Goal: Register for event/course

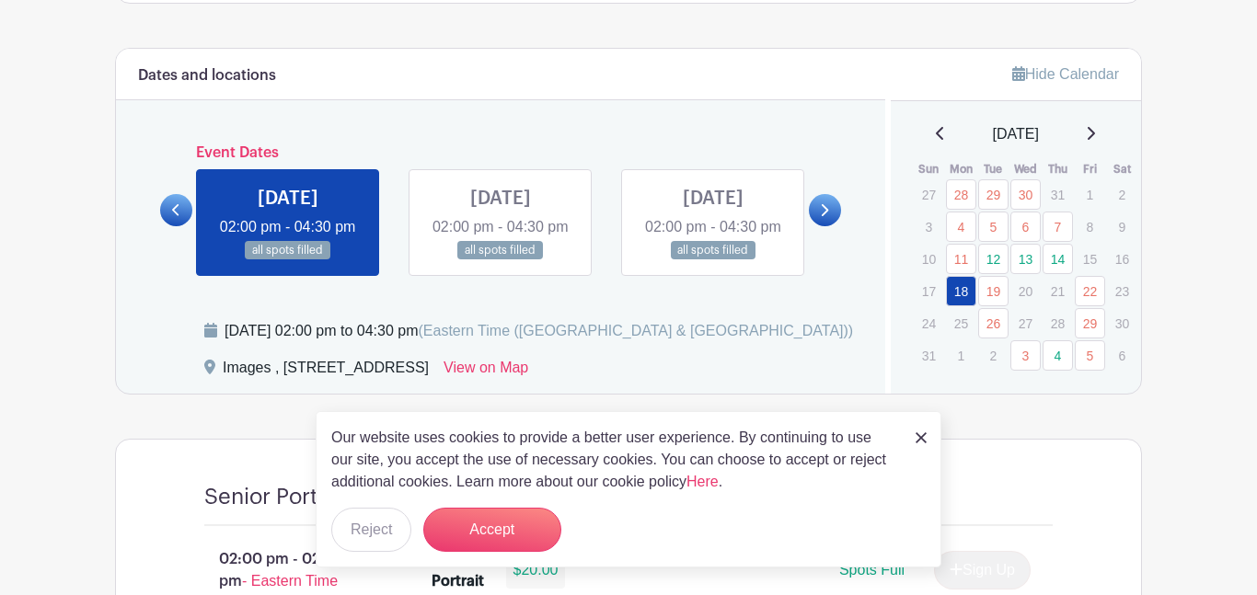
scroll to position [944, 0]
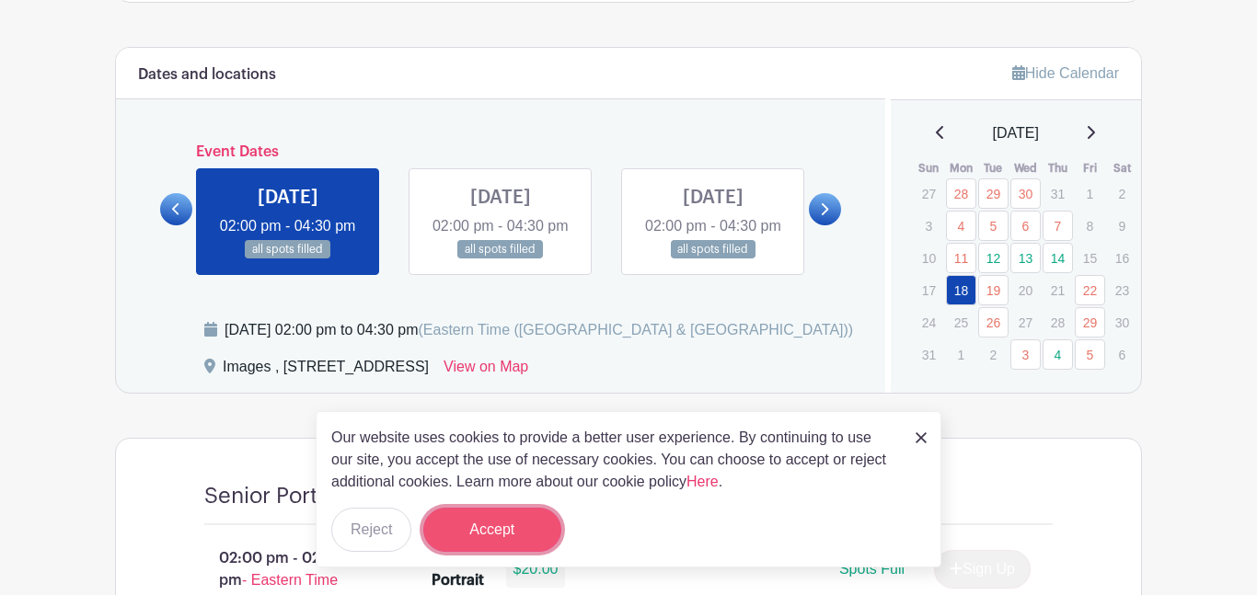
click at [524, 530] on button "Accept" at bounding box center [492, 530] width 138 height 44
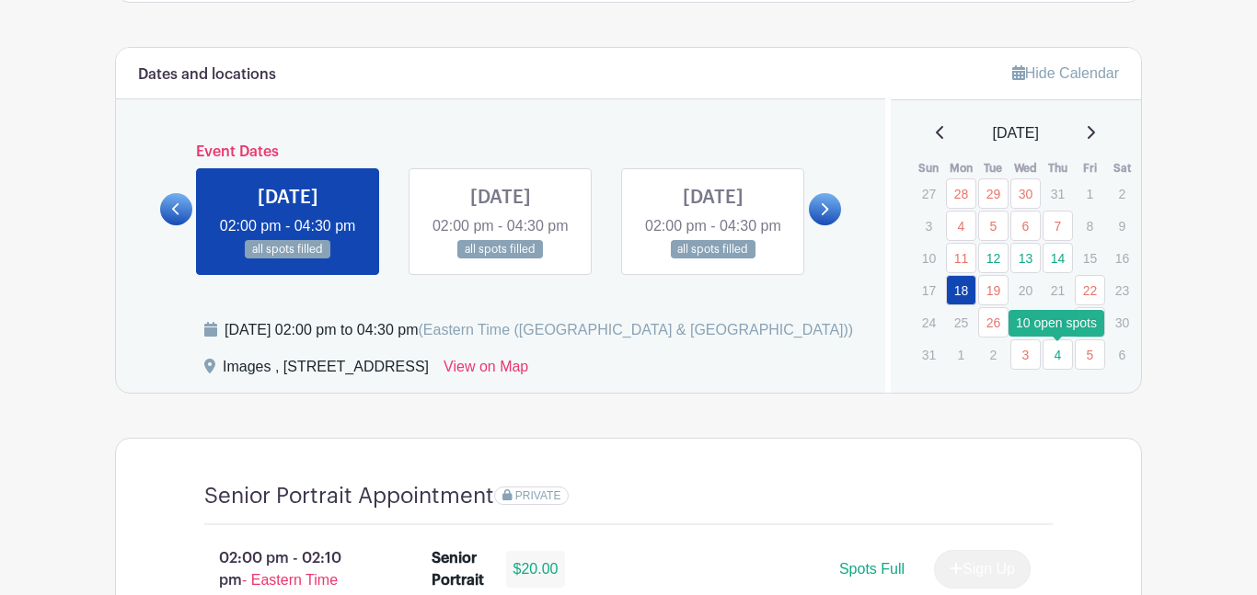
click at [1062, 358] on link "4" at bounding box center [1057, 354] width 30 height 30
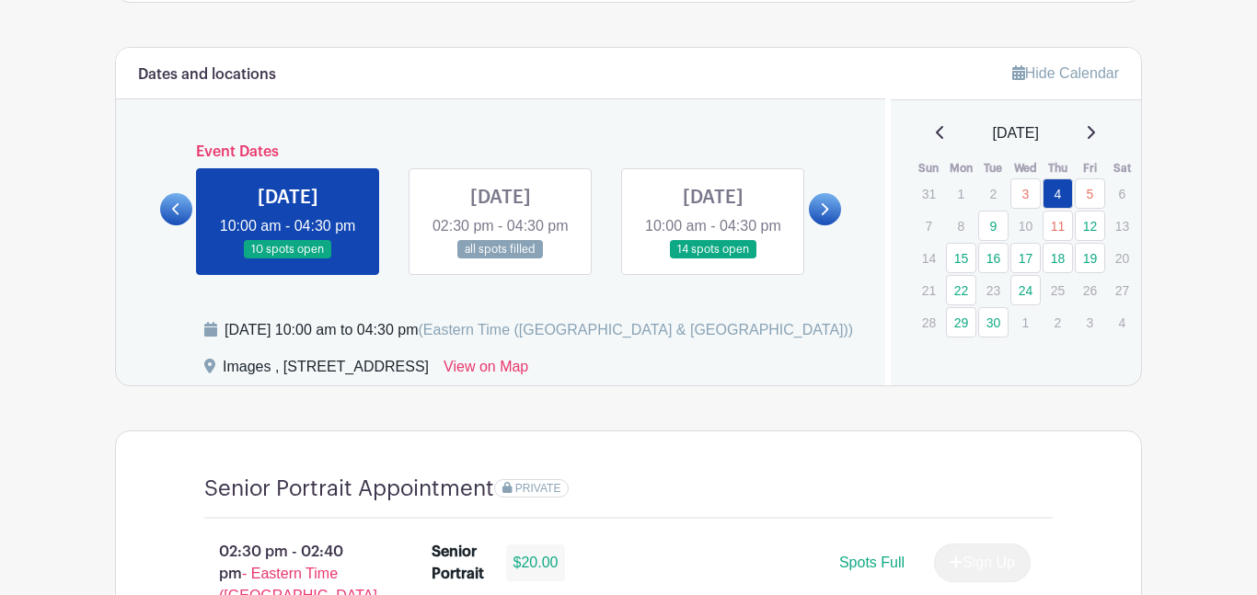
click at [288, 259] on link at bounding box center [288, 259] width 0 height 0
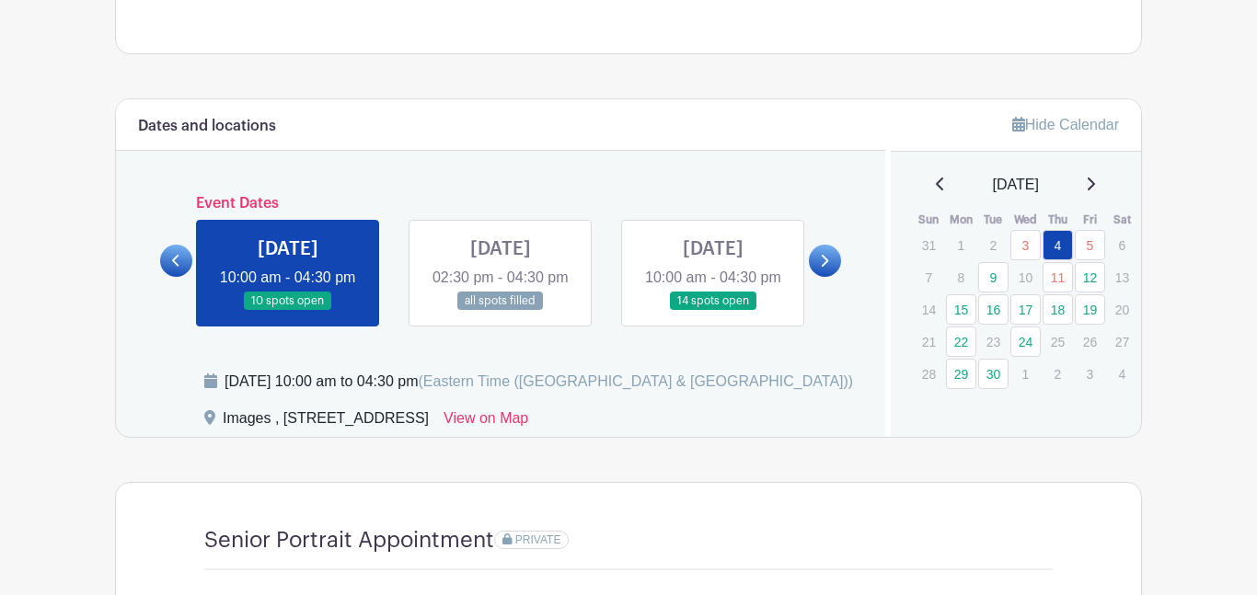
scroll to position [891, 0]
click at [288, 312] on link at bounding box center [288, 312] width 0 height 0
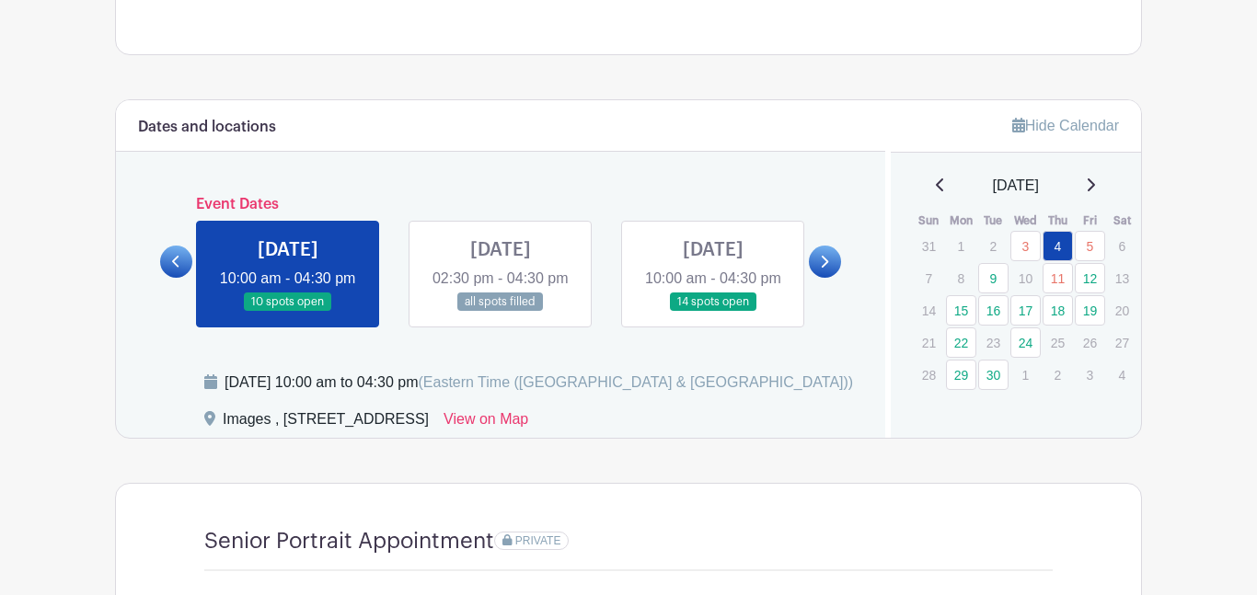
click at [288, 312] on link at bounding box center [288, 312] width 0 height 0
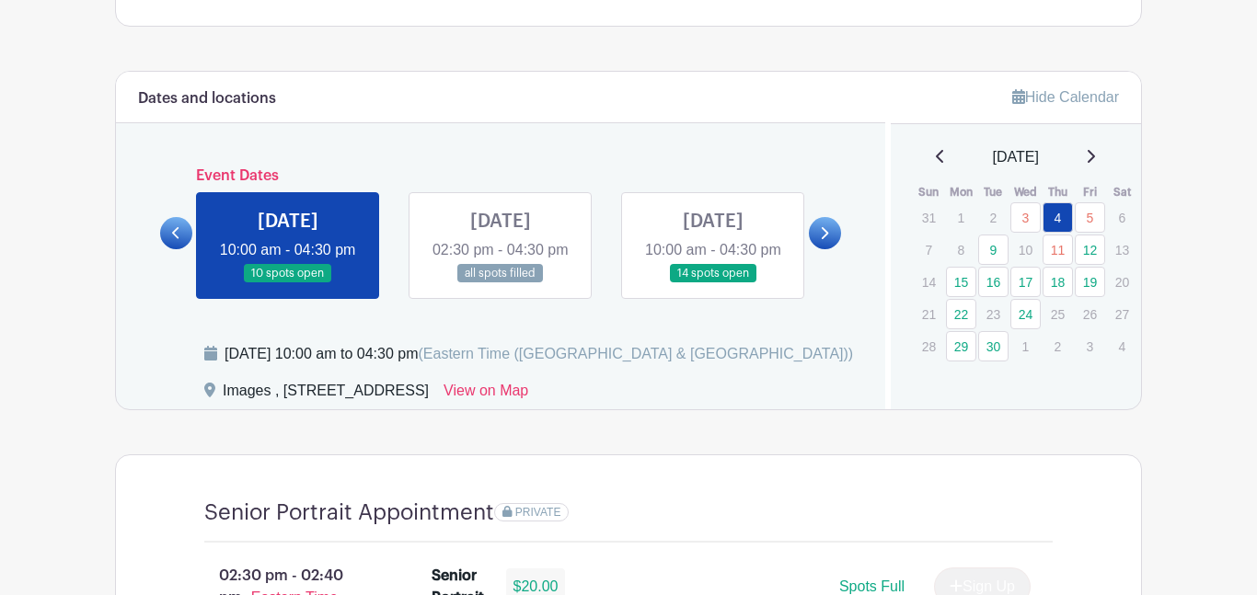
scroll to position [922, 0]
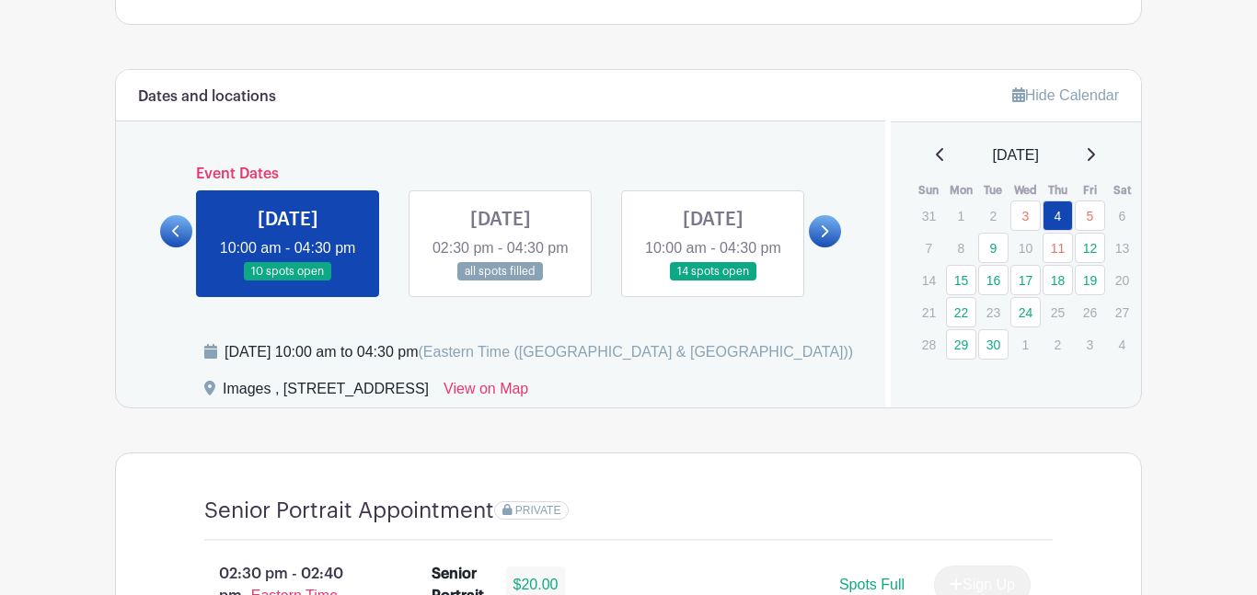
click at [288, 281] on link at bounding box center [288, 281] width 0 height 0
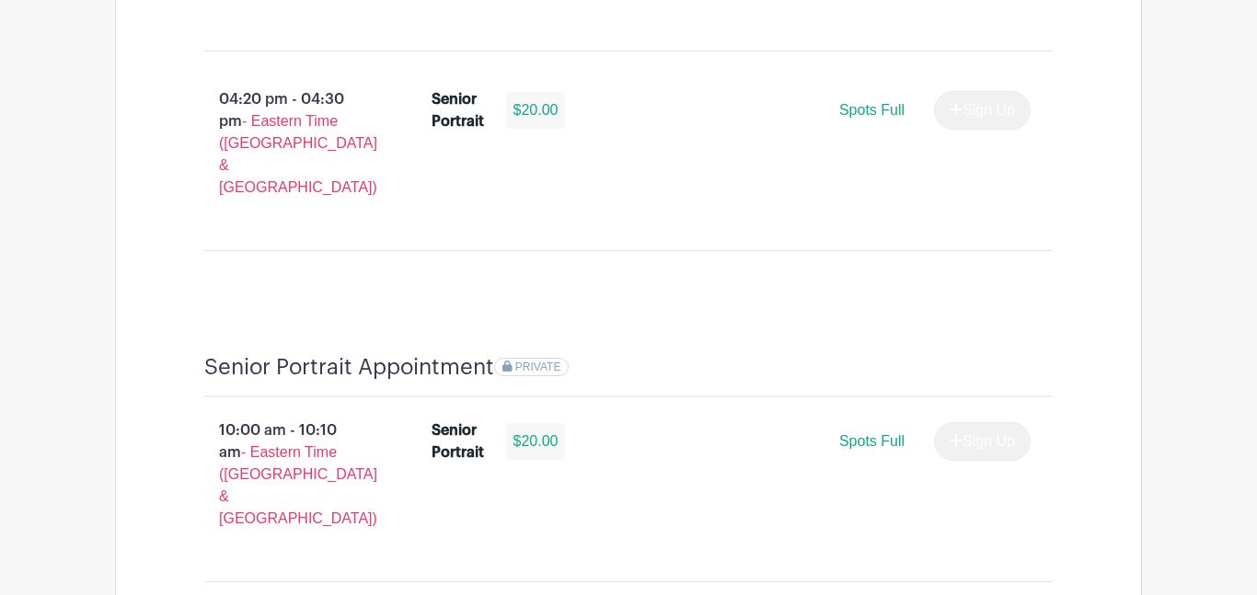
scroll to position [3593, 0]
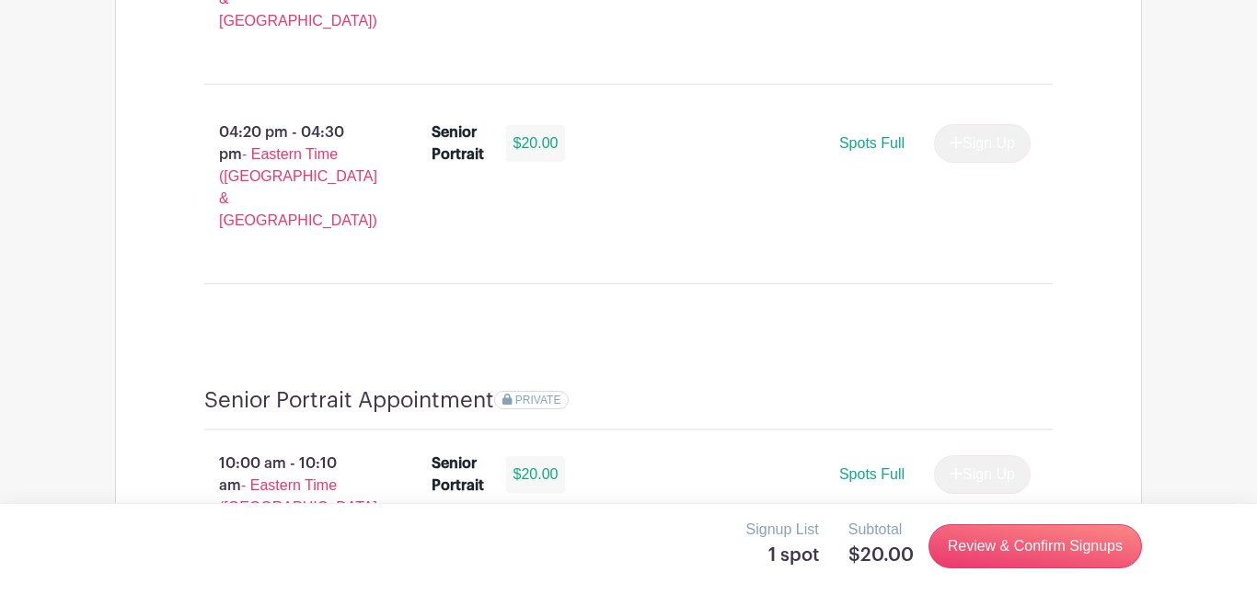
scroll to position [3550, 0]
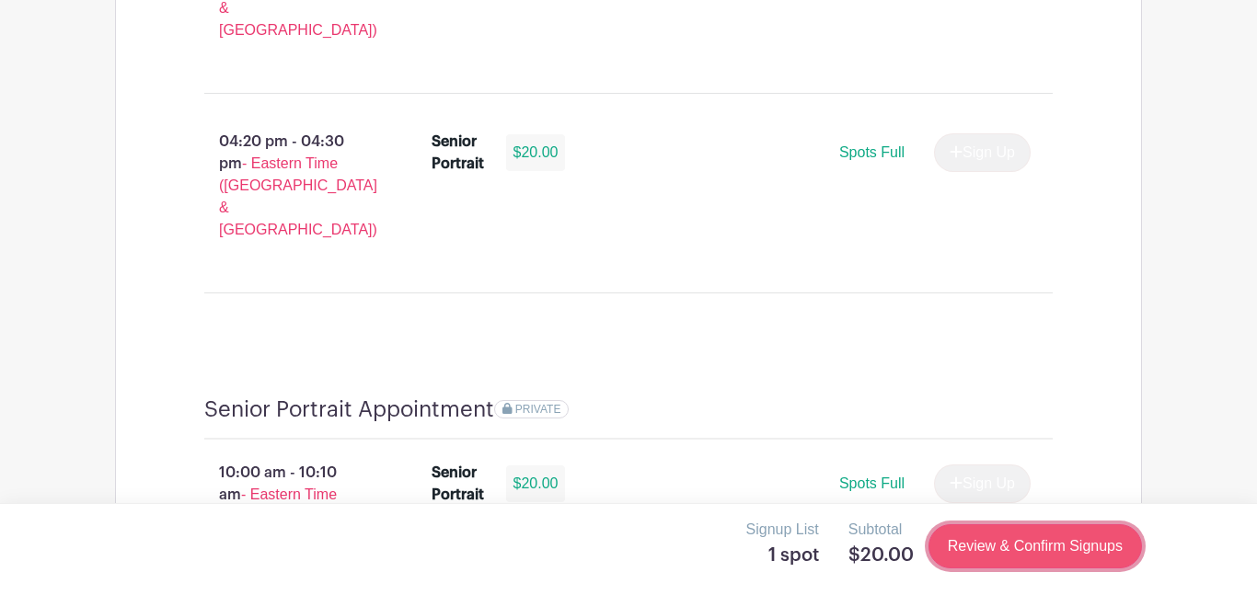
click at [1059, 554] on link "Review & Confirm Signups" at bounding box center [1034, 546] width 213 height 44
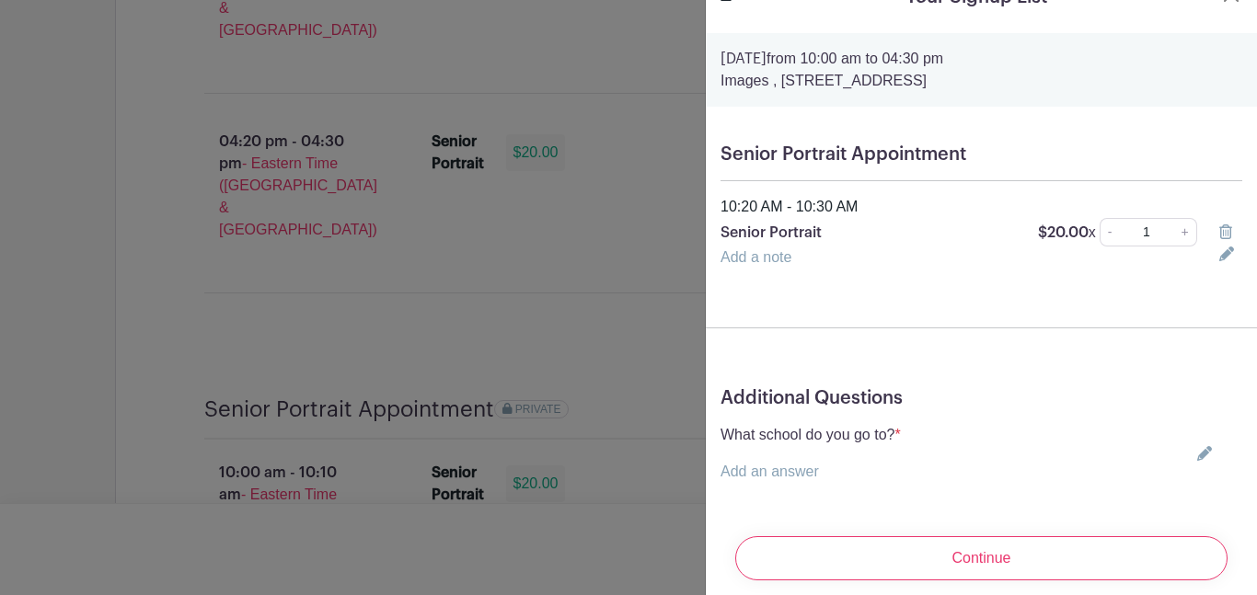
scroll to position [52, 0]
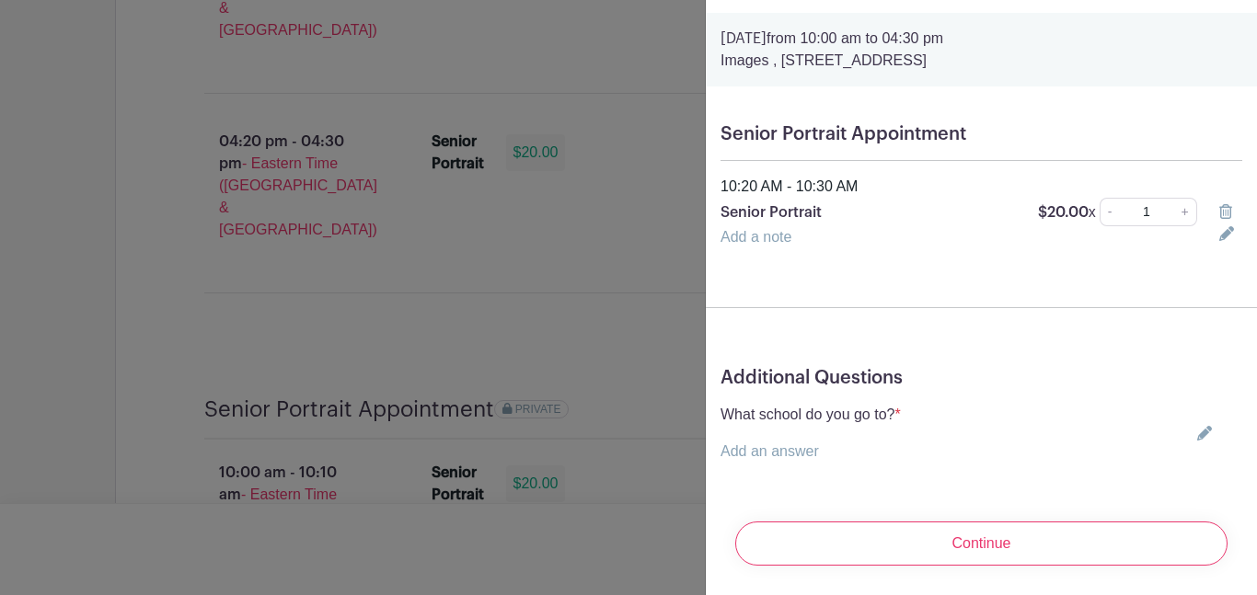
click at [611, 156] on div at bounding box center [628, 297] width 1257 height 595
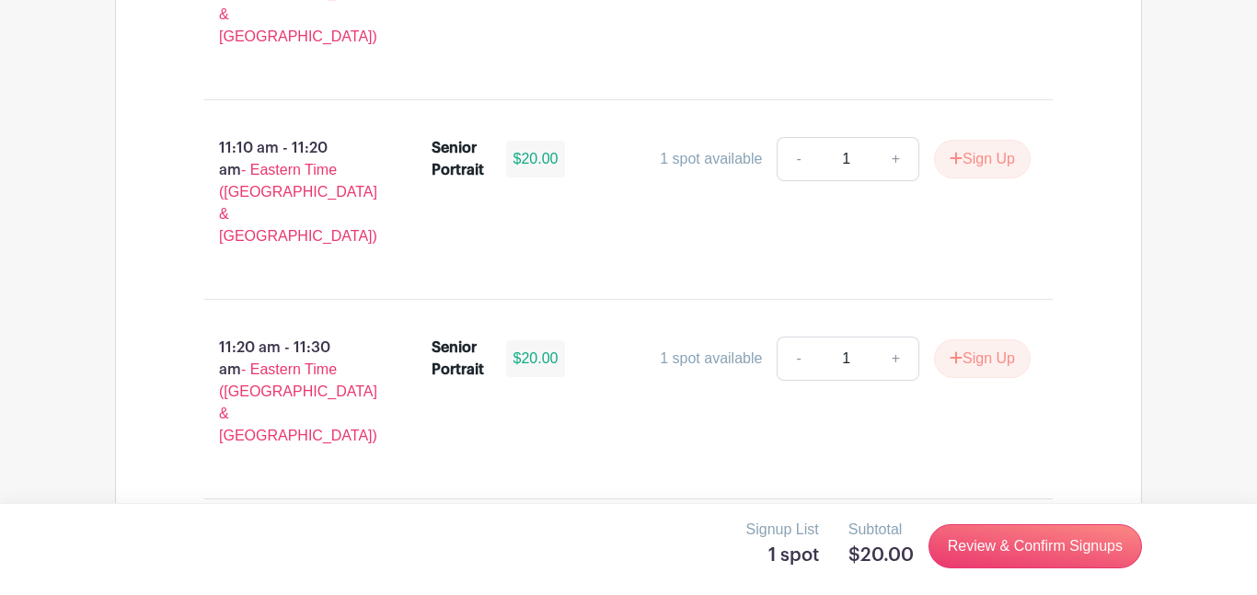
scroll to position [5294, 0]
